Goal: Information Seeking & Learning: Learn about a topic

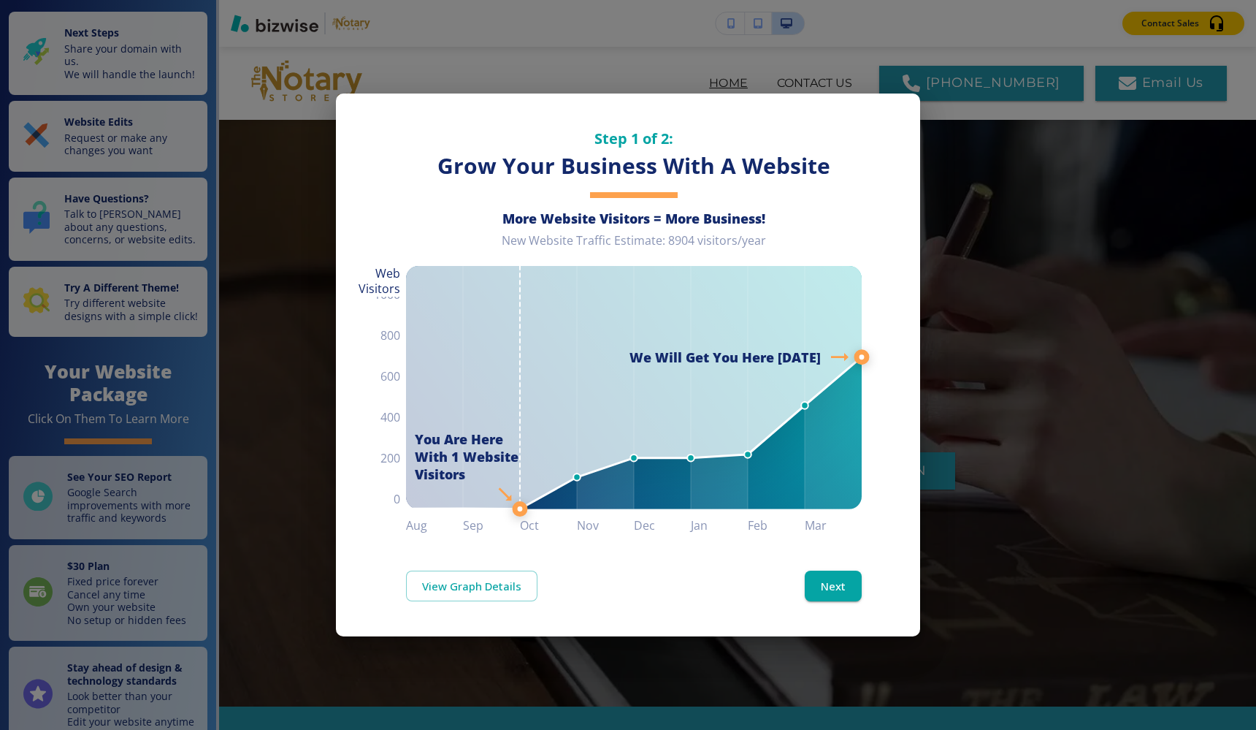
click at [896, 550] on div "View Graph Details Next" at bounding box center [628, 585] width 584 height 101
click at [986, 522] on div "Step 1 of 2: Grow Your Business With A Website More Website Visitors = More Bus…" at bounding box center [628, 365] width 1256 height 730
click at [814, 577] on button "Next" at bounding box center [833, 585] width 57 height 31
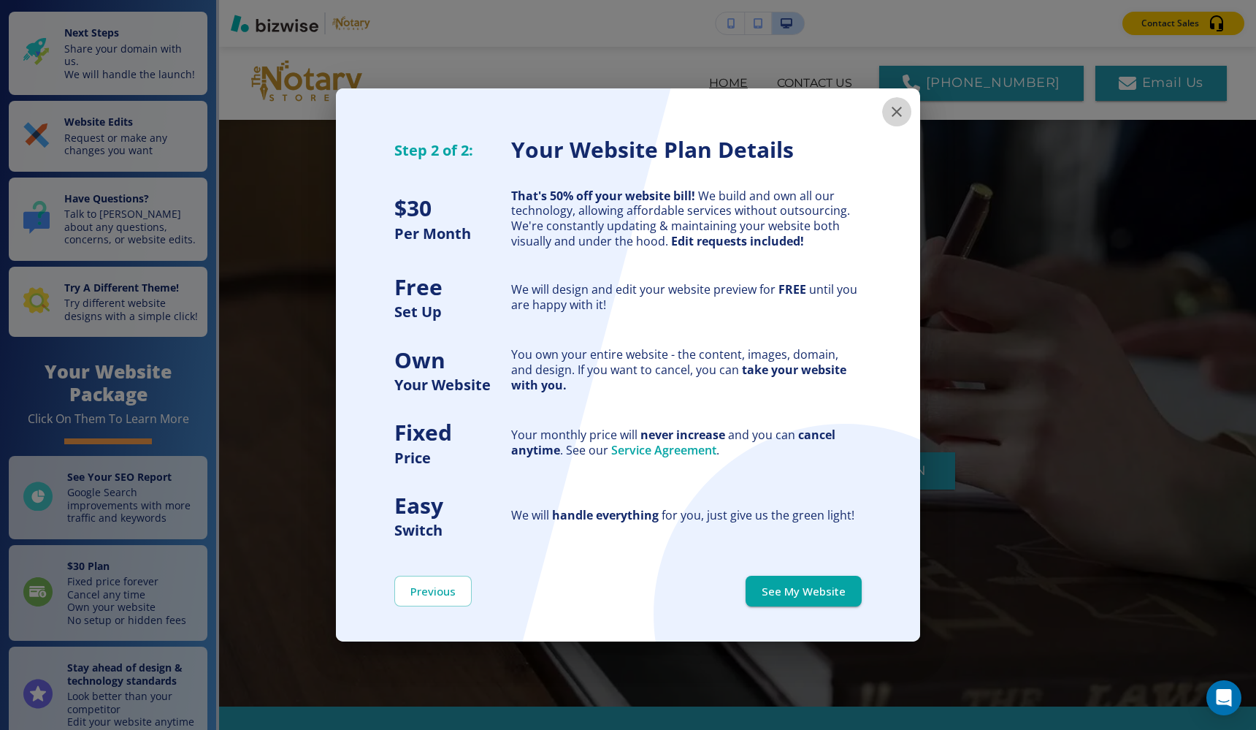
click at [898, 106] on icon "button" at bounding box center [897, 112] width 18 height 18
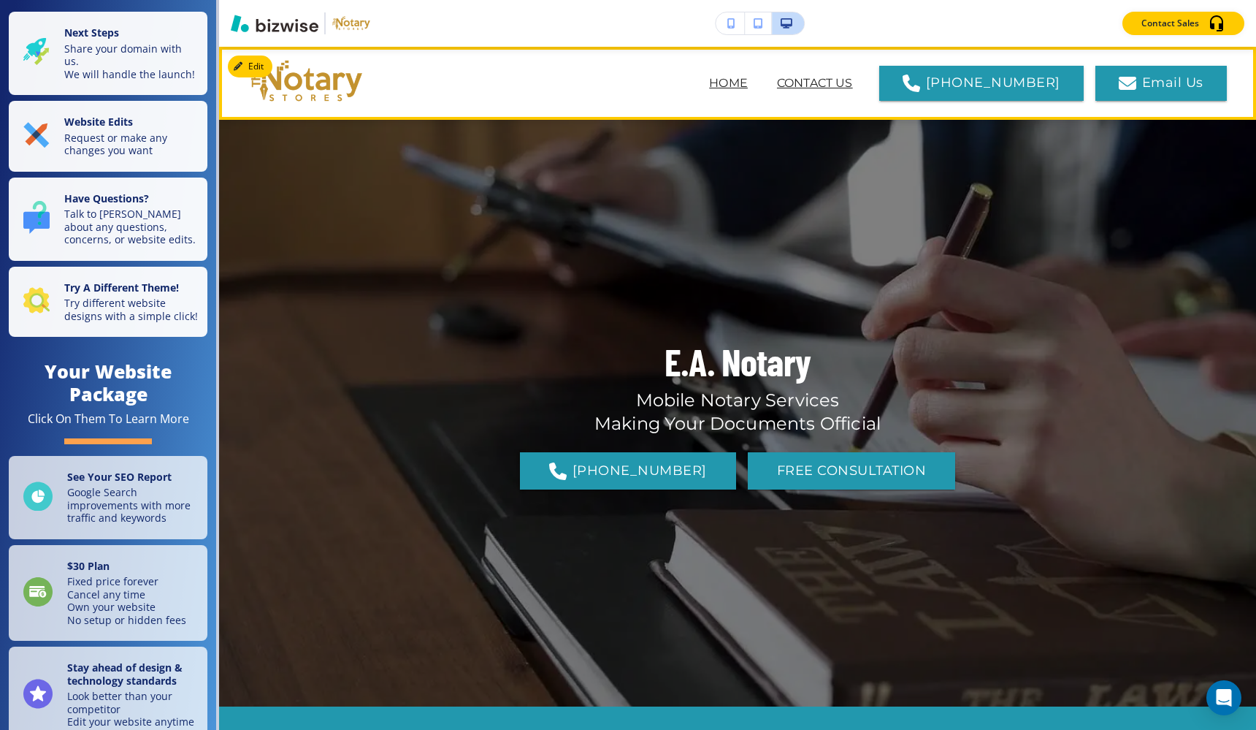
click at [836, 82] on p "CONTACT US" at bounding box center [815, 84] width 76 height 18
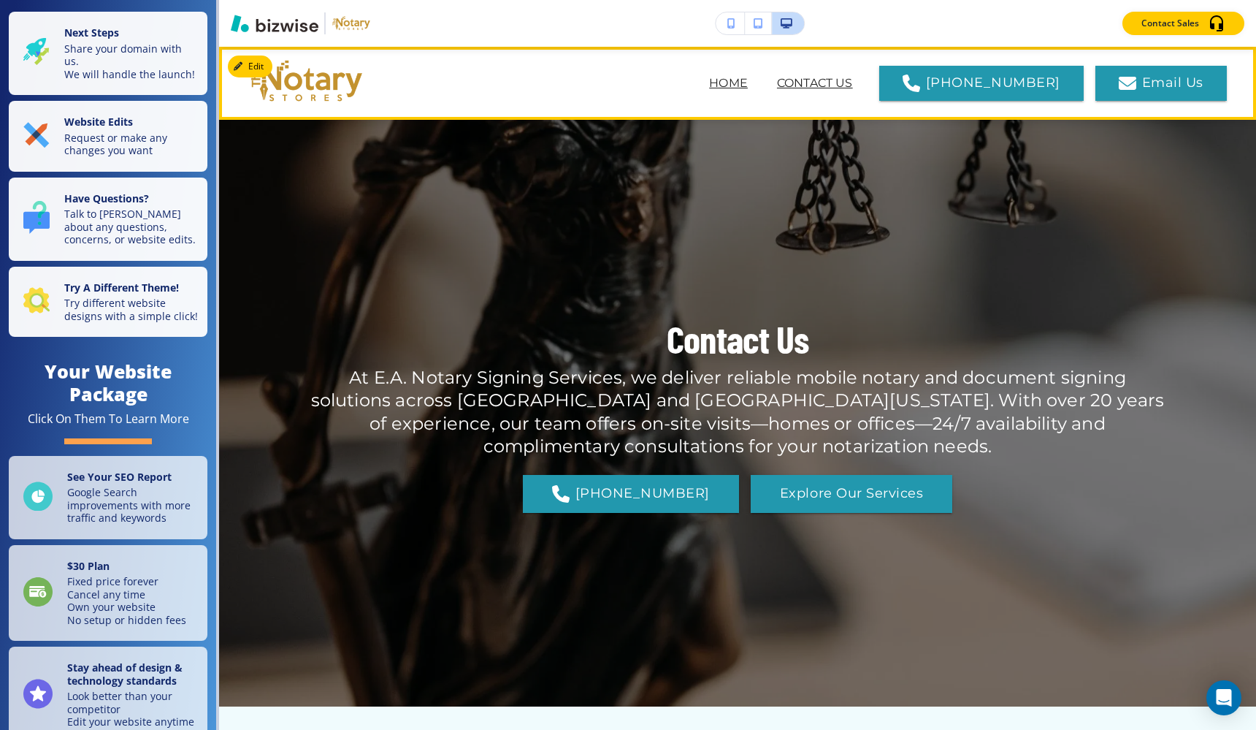
click at [748, 81] on p "HOME" at bounding box center [728, 84] width 39 height 18
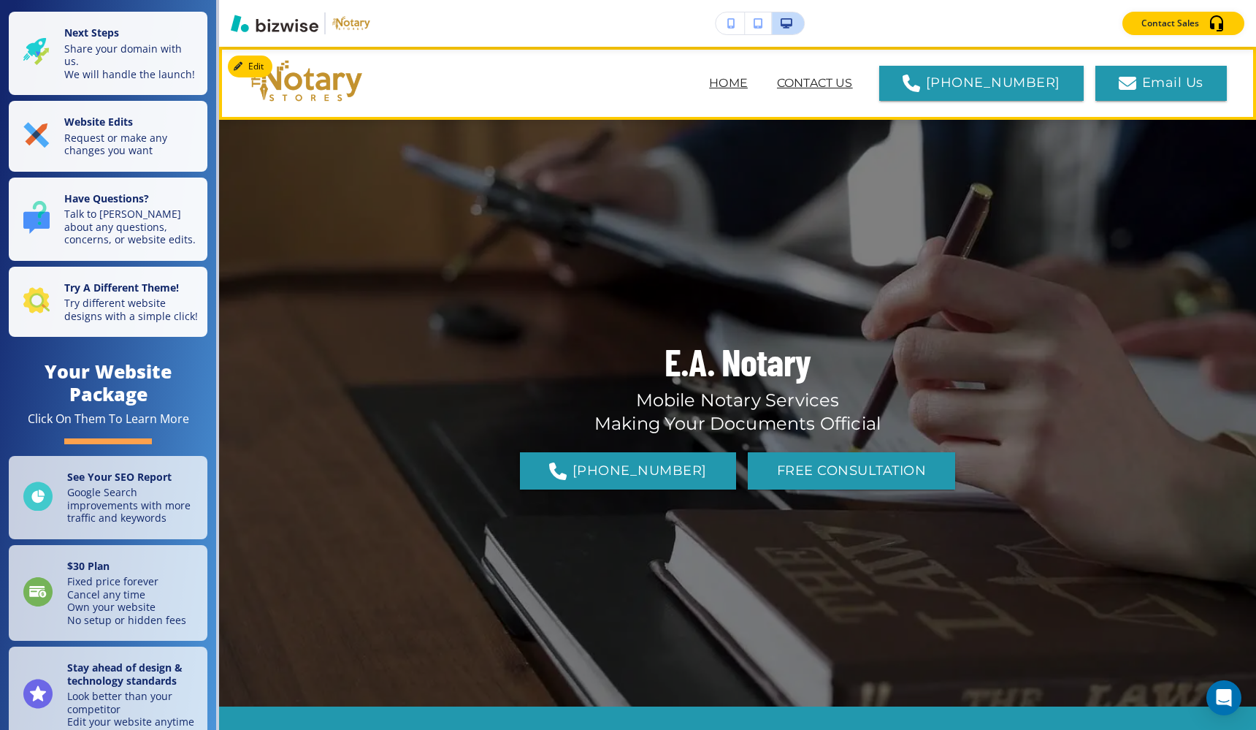
click at [824, 83] on p "CONTACT US" at bounding box center [815, 84] width 76 height 18
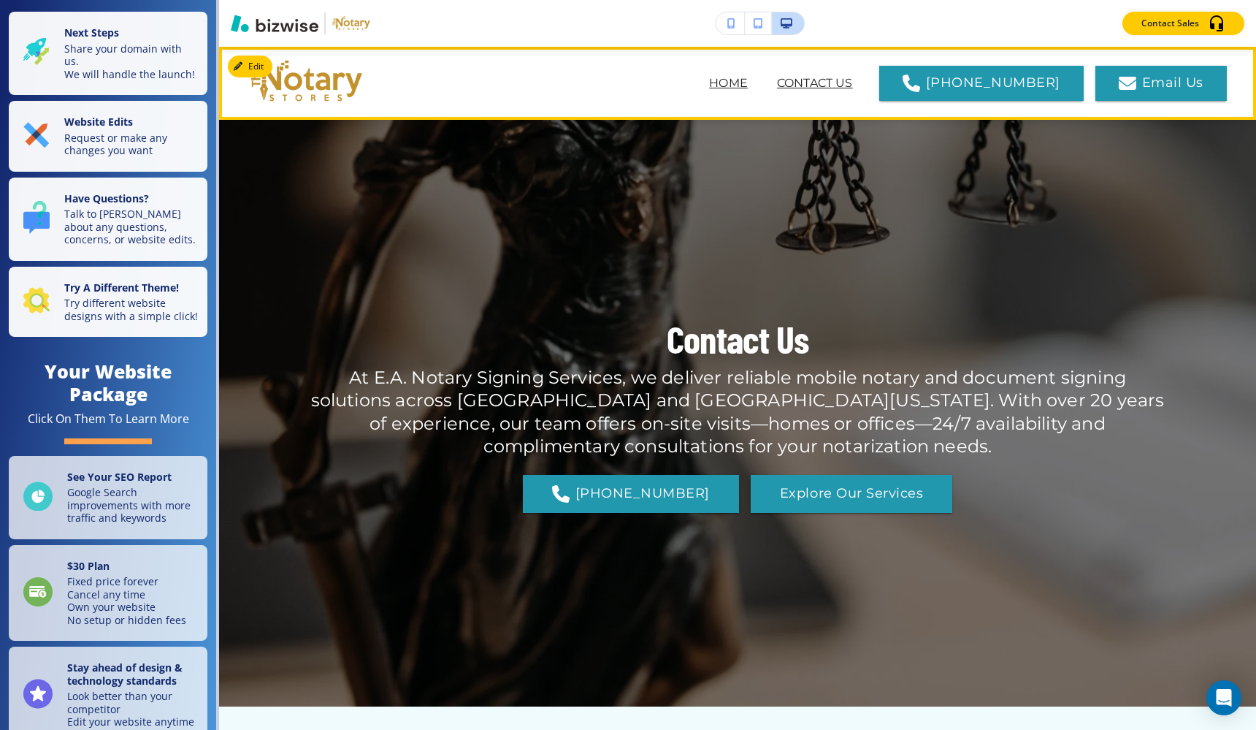
click at [748, 83] on p "HOME" at bounding box center [728, 84] width 39 height 18
